Goal: Task Accomplishment & Management: Use online tool/utility

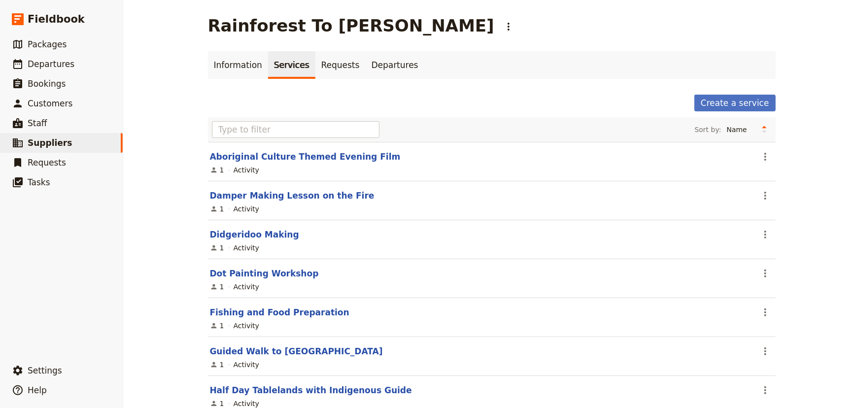
scroll to position [74, 0]
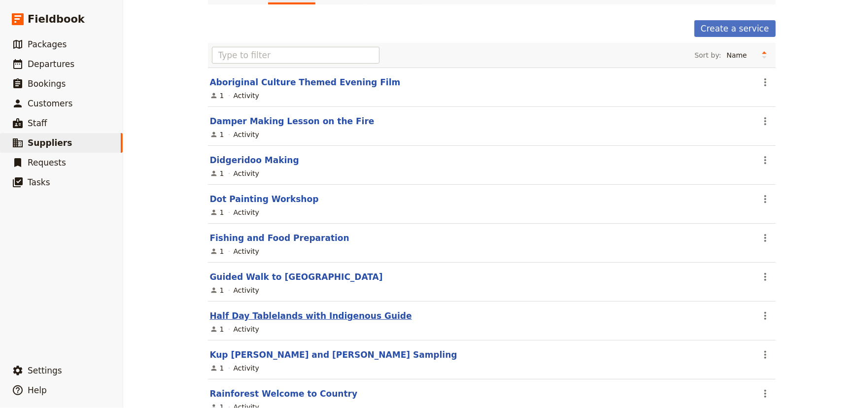
click at [333, 311] on link "Half Day Tablelands with Indigenous Guide" at bounding box center [311, 316] width 202 height 10
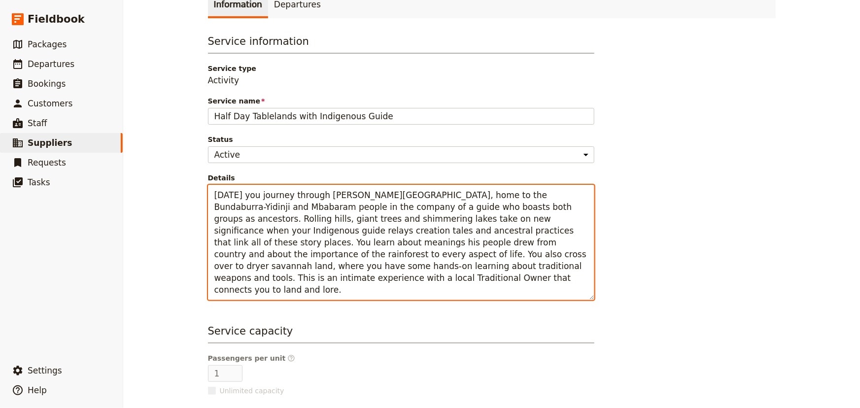
click at [522, 288] on textarea "[DATE] you journey through [PERSON_NAME][GEOGRAPHIC_DATA], home to the Bundabur…" at bounding box center [401, 242] width 387 height 115
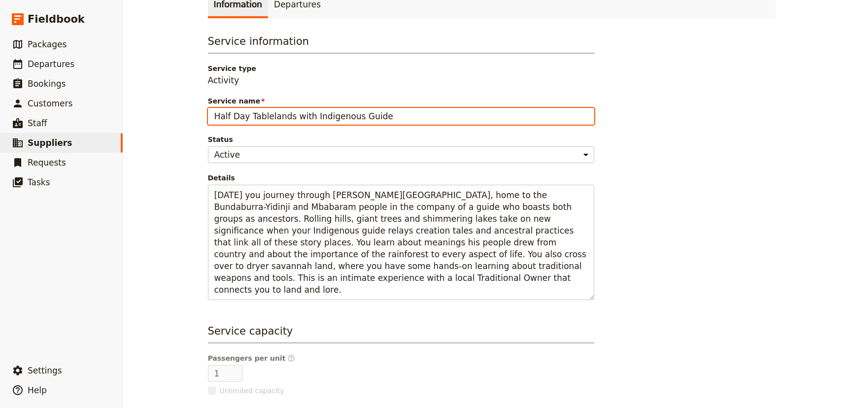
click at [225, 113] on input "Half Day Tablelands with Indigenous Guide" at bounding box center [401, 116] width 387 height 17
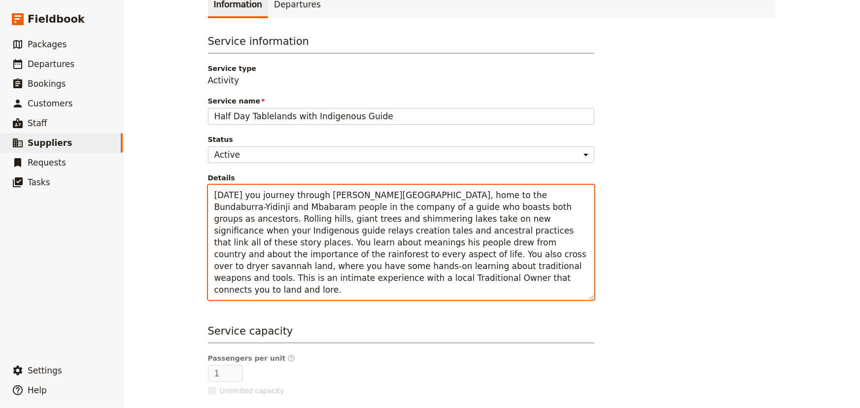
click at [226, 277] on textarea "[DATE] you journey through [PERSON_NAME][GEOGRAPHIC_DATA], home to the Bundabur…" at bounding box center [401, 242] width 387 height 115
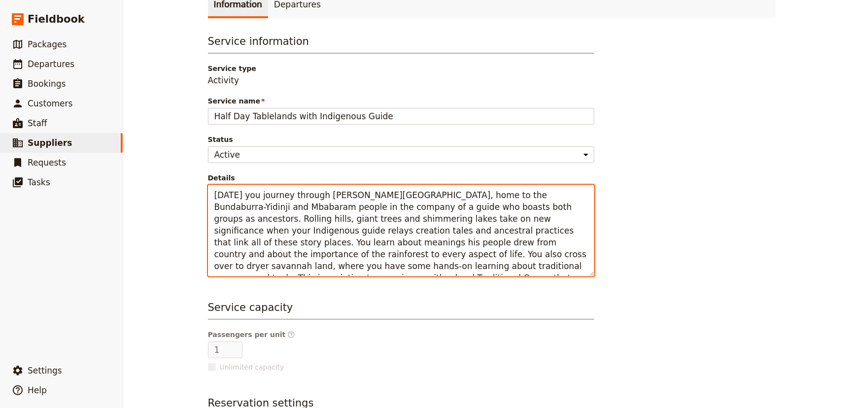
drag, startPoint x: 488, startPoint y: 243, endPoint x: 581, endPoint y: 255, distance: 94.1
click at [578, 255] on textarea "[DATE] you journey through [PERSON_NAME][GEOGRAPHIC_DATA], home to the Bundabur…" at bounding box center [401, 231] width 387 height 92
click at [572, 270] on textarea "[DATE] you journey through [PERSON_NAME][GEOGRAPHIC_DATA], home to the Bundabur…" at bounding box center [401, 231] width 387 height 92
click at [582, 253] on textarea "[DATE] you journey through [PERSON_NAME][GEOGRAPHIC_DATA], home to the Bundabur…" at bounding box center [401, 231] width 387 height 92
drag, startPoint x: 582, startPoint y: 253, endPoint x: 487, endPoint y: 246, distance: 95.4
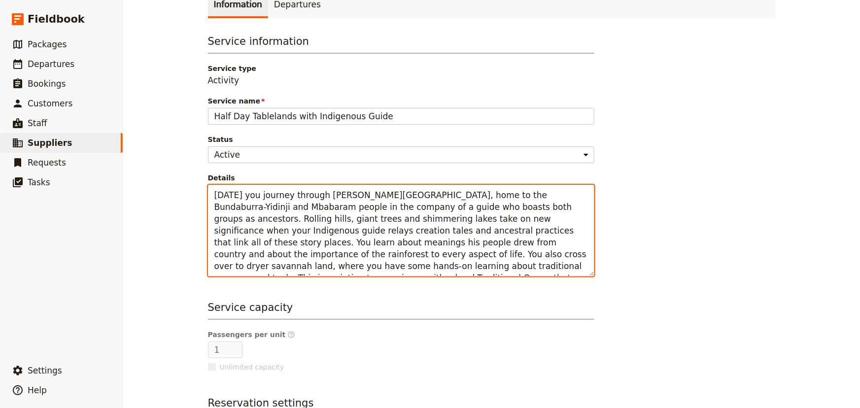
click at [487, 246] on textarea "[DATE] you journey through [PERSON_NAME][GEOGRAPHIC_DATA], home to the Bundabur…" at bounding box center [401, 231] width 387 height 92
click at [448, 268] on textarea "[DATE] you journey through [PERSON_NAME][GEOGRAPHIC_DATA], home to the Bundabur…" at bounding box center [401, 231] width 387 height 92
click at [576, 253] on textarea "[DATE] you journey through [PERSON_NAME][GEOGRAPHIC_DATA], home to the Bundabur…" at bounding box center [401, 231] width 387 height 92
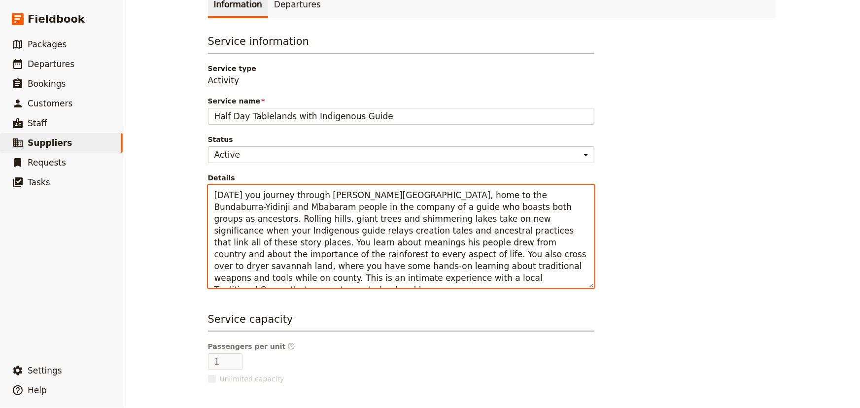
scroll to position [217, 0]
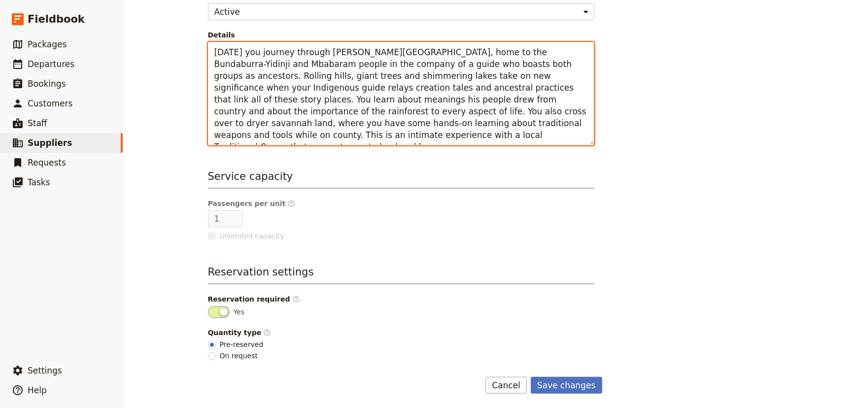
click at [264, 123] on textarea "[DATE] you journey through [PERSON_NAME][GEOGRAPHIC_DATA], home to the Bundabur…" at bounding box center [401, 94] width 387 height 104
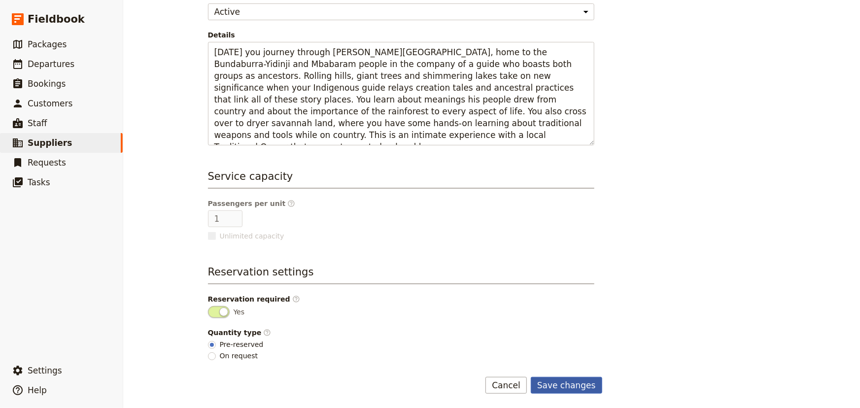
click at [563, 383] on button "Save changes" at bounding box center [566, 385] width 71 height 17
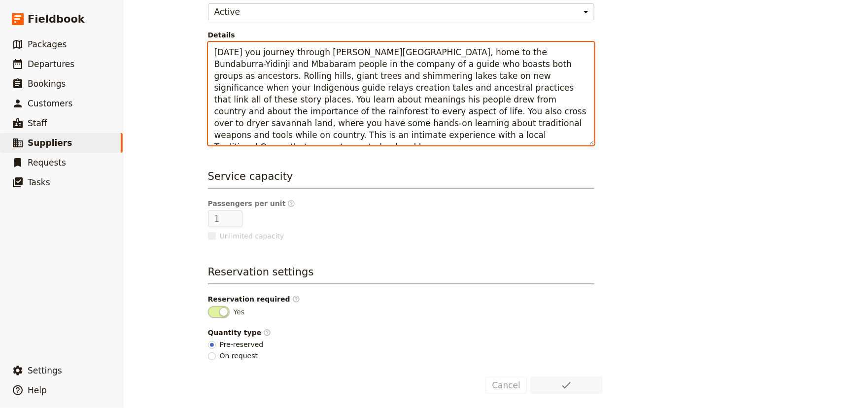
drag, startPoint x: 271, startPoint y: 124, endPoint x: 231, endPoint y: 123, distance: 40.4
click at [231, 123] on textarea "[DATE] you journey through [PERSON_NAME][GEOGRAPHIC_DATA], home to the Bundabur…" at bounding box center [401, 94] width 387 height 104
click at [233, 124] on textarea "[DATE] you journey through [PERSON_NAME][GEOGRAPHIC_DATA], home to the Bundabur…" at bounding box center [401, 94] width 387 height 104
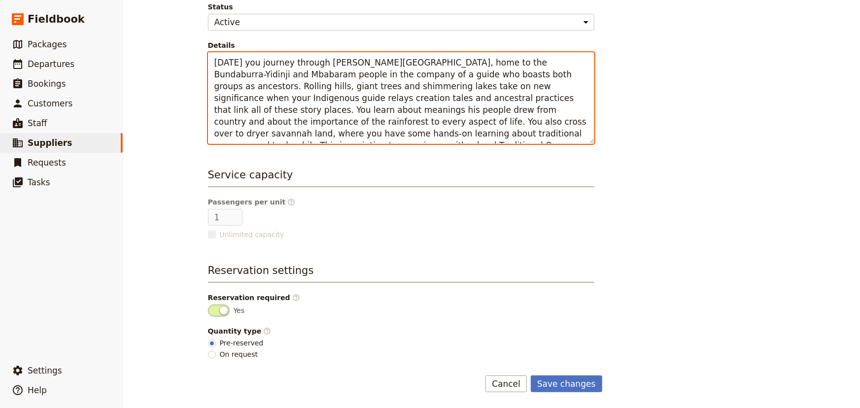
scroll to position [206, 0]
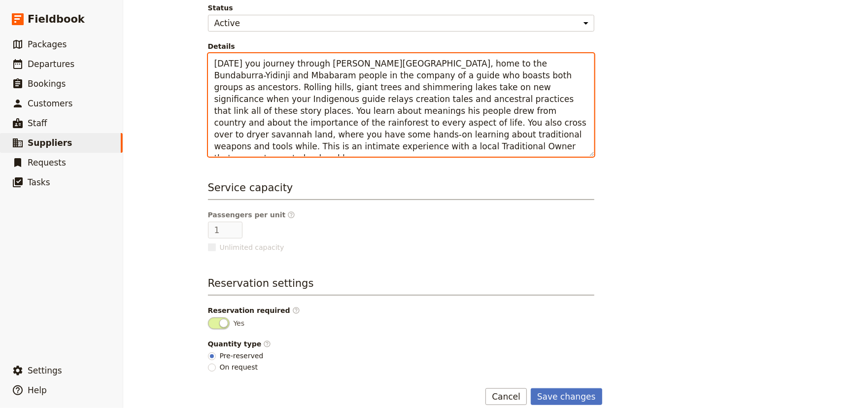
click at [299, 135] on textarea "[DATE] you journey through [PERSON_NAME][GEOGRAPHIC_DATA], home to the Bundabur…" at bounding box center [401, 105] width 387 height 104
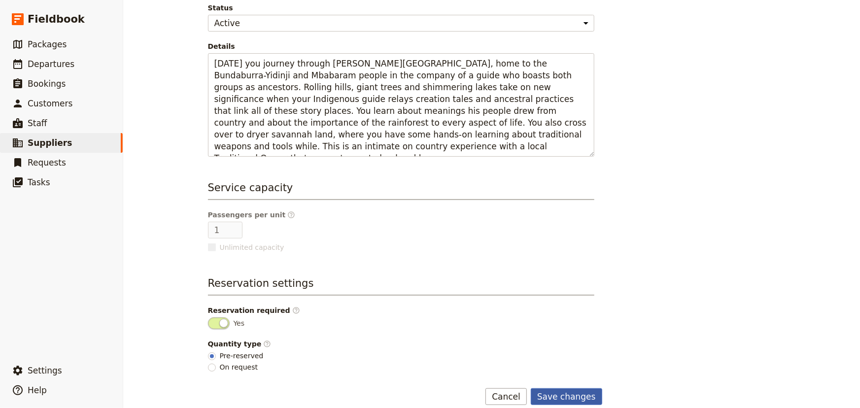
click at [581, 391] on button "Save changes" at bounding box center [566, 396] width 71 height 17
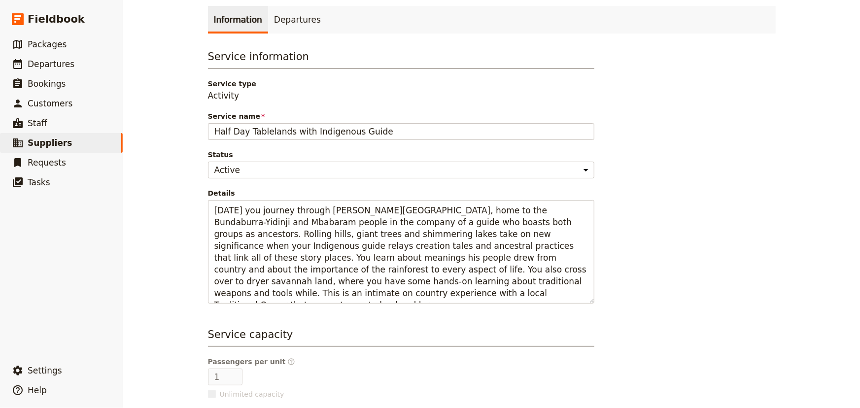
scroll to position [57, 0]
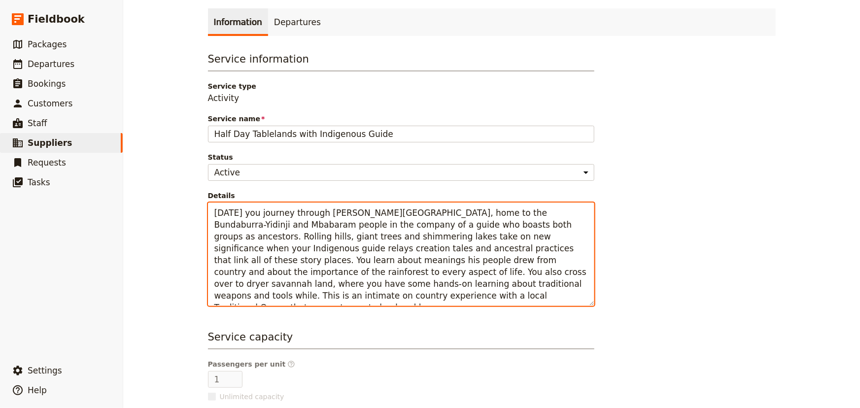
drag, startPoint x: 232, startPoint y: 283, endPoint x: 207, endPoint y: 283, distance: 25.1
click at [208, 283] on textarea "[DATE] you journey through [PERSON_NAME][GEOGRAPHIC_DATA], home to the Bundabur…" at bounding box center [401, 255] width 387 height 104
click at [212, 284] on textarea "[DATE] you journey through [PERSON_NAME][GEOGRAPHIC_DATA], home to the Bundabur…" at bounding box center [401, 255] width 387 height 104
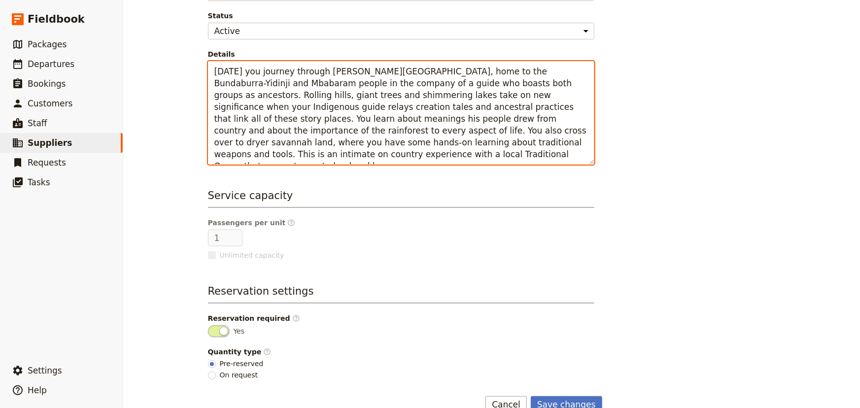
scroll to position [217, 0]
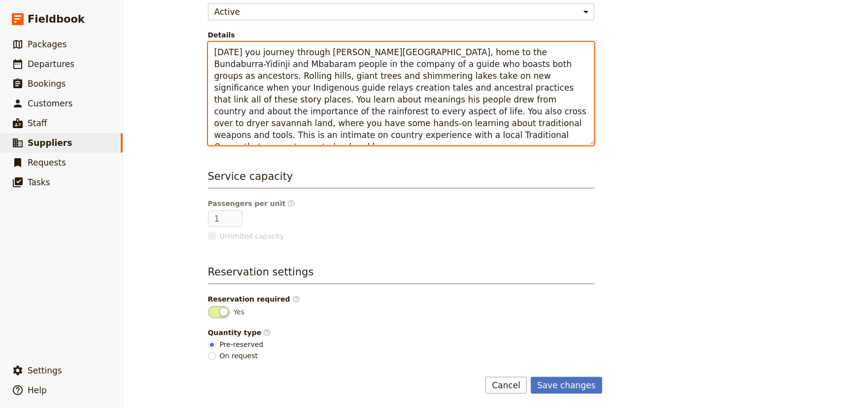
type textarea "[DATE] you journey through [PERSON_NAME][GEOGRAPHIC_DATA], home to the Bundabur…"
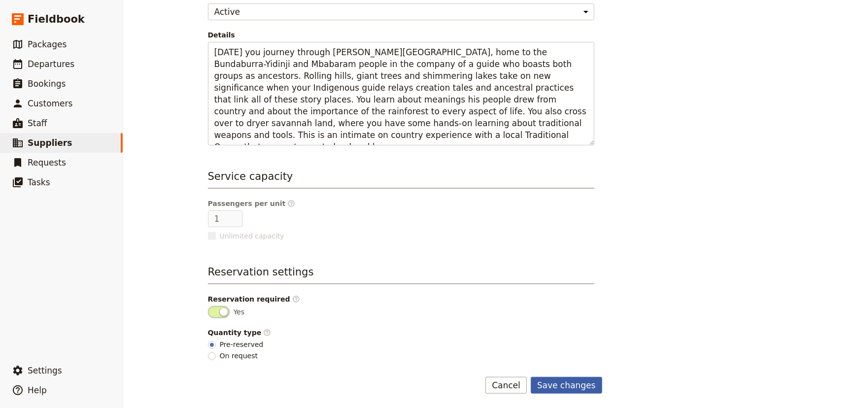
drag, startPoint x: 565, startPoint y: 395, endPoint x: 558, endPoint y: 384, distance: 13.1
click at [564, 392] on main "Half Day Tablelands with Indigenous Guide ​ Supplier: Rainforest To [PERSON_NAM…" at bounding box center [492, 96] width 592 height 627
click at [557, 380] on button "Save changes" at bounding box center [566, 385] width 71 height 17
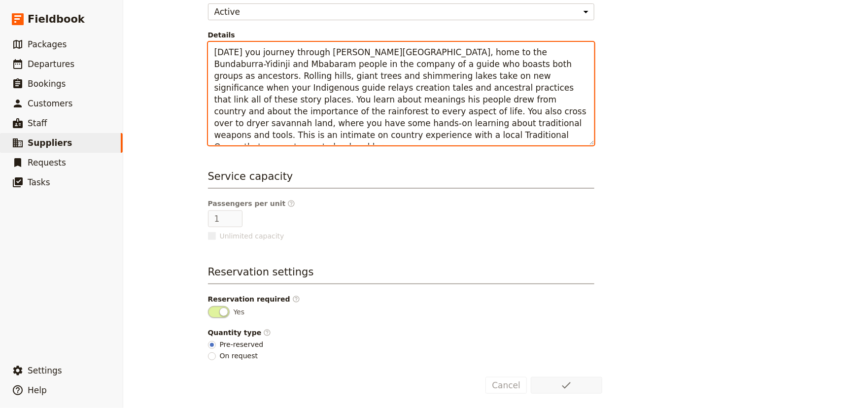
drag, startPoint x: 246, startPoint y: 130, endPoint x: 167, endPoint y: 43, distance: 117.6
click at [167, 43] on div "Half Day Tablelands with Indigenous Guide ​ Supplier: Rainforest To [PERSON_NAM…" at bounding box center [491, 204] width 737 height 408
